Goal: Use online tool/utility

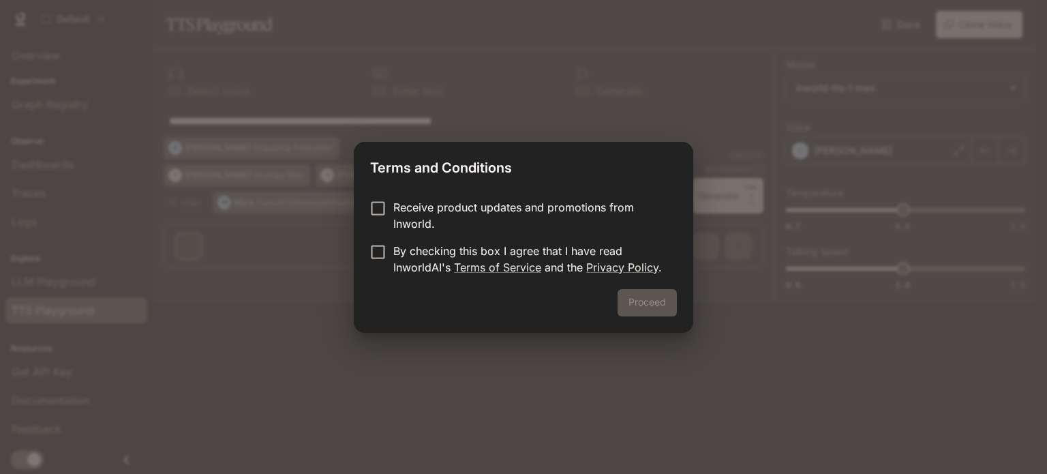
click at [404, 209] on p "Receive product updates and promotions from Inworld." at bounding box center [529, 215] width 273 height 33
click at [410, 255] on p "By checking this box I agree that I have read InworldAI's Terms of Service and …" at bounding box center [529, 259] width 273 height 33
click at [647, 303] on button "Proceed" at bounding box center [647, 302] width 59 height 27
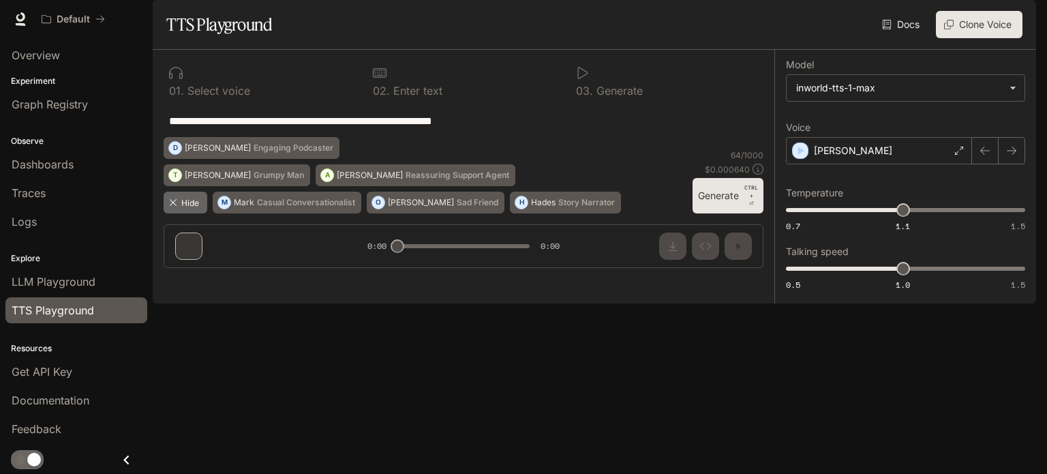
click at [184, 213] on button "Hide" at bounding box center [186, 203] width 44 height 22
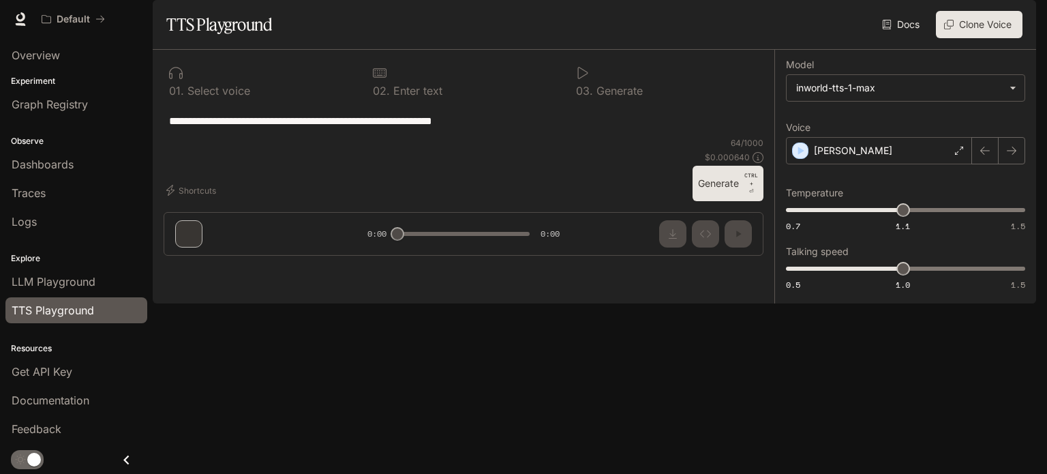
drag, startPoint x: 458, startPoint y: 157, endPoint x: 398, endPoint y: 116, distance: 73.0
click at [399, 80] on div at bounding box center [464, 73] width 182 height 14
click at [382, 80] on icon at bounding box center [380, 73] width 14 height 14
drag, startPoint x: 282, startPoint y: 166, endPoint x: 215, endPoint y: 181, distance: 68.5
drag, startPoint x: 215, startPoint y: 181, endPoint x: 197, endPoint y: 173, distance: 19.9
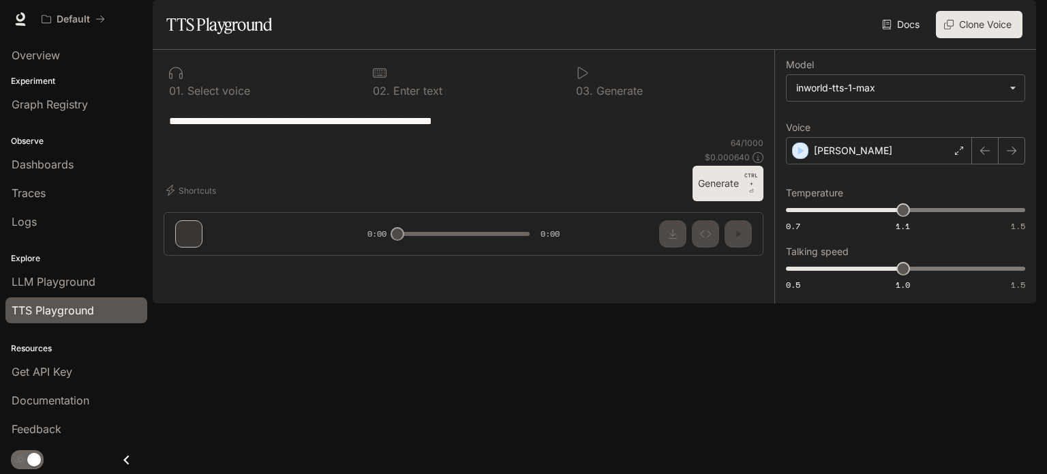
click at [197, 137] on div "**********" at bounding box center [463, 120] width 589 height 33
click at [725, 201] on button "Generate CTRL + ⏎" at bounding box center [728, 183] width 71 height 35
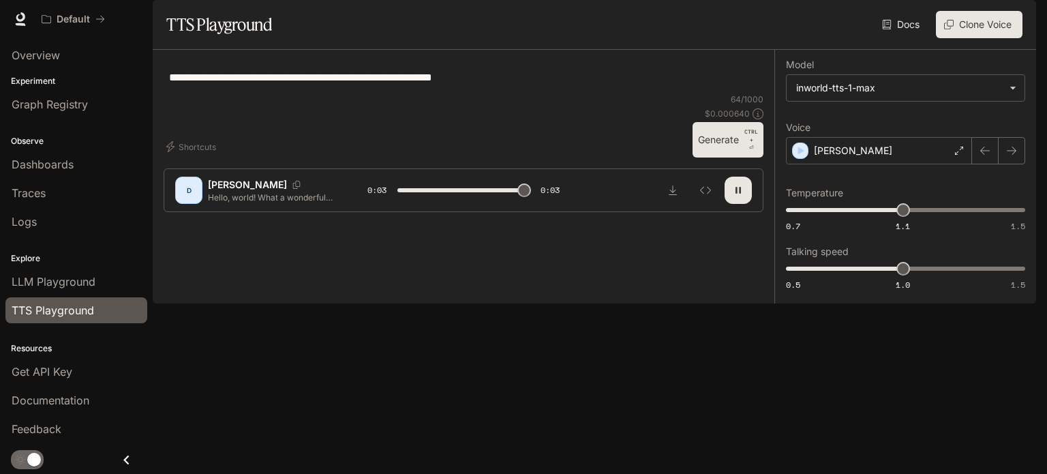
type input "*"
click at [922, 114] on body "**********" at bounding box center [523, 237] width 1047 height 474
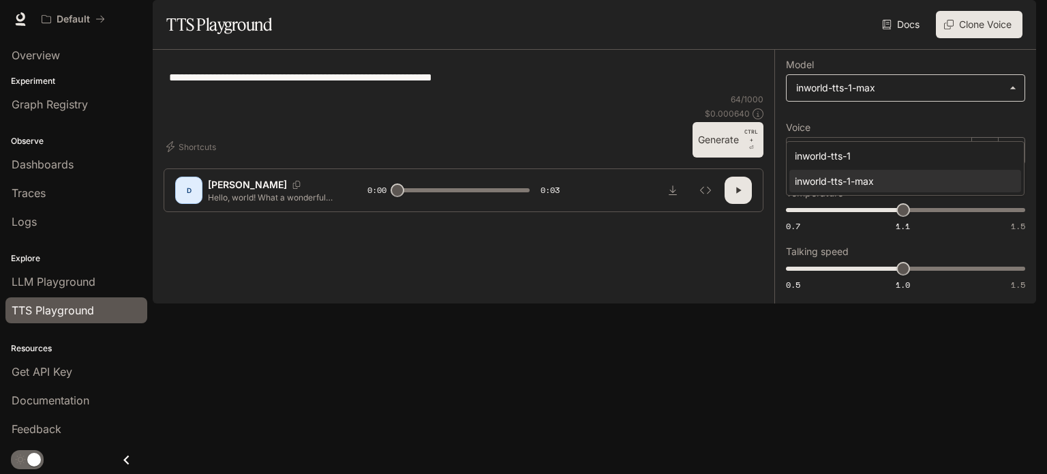
click at [922, 114] on div at bounding box center [523, 237] width 1047 height 474
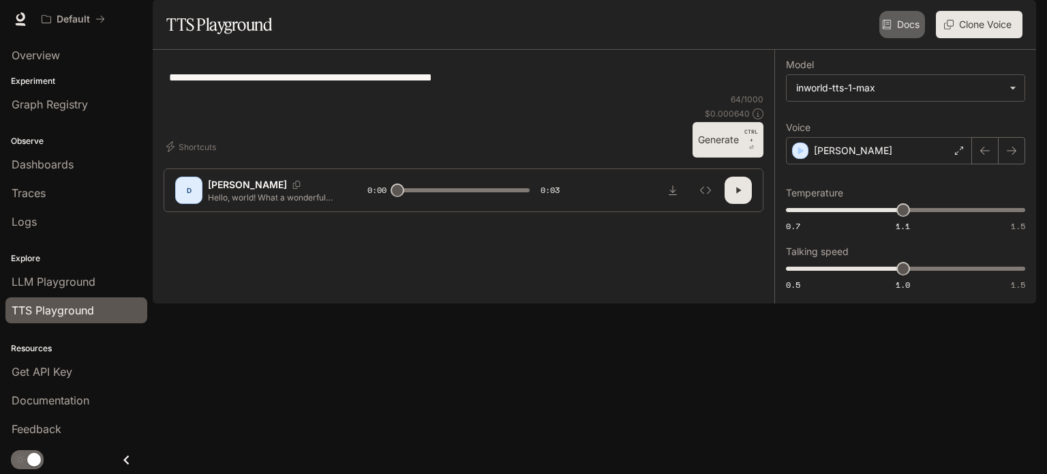
click at [900, 38] on link "Docs" at bounding box center [902, 24] width 46 height 27
